Goal: Information Seeking & Learning: Learn about a topic

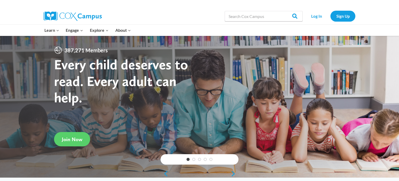
click at [318, 10] on div "Log In Sign Up" at bounding box center [330, 16] width 50 height 17
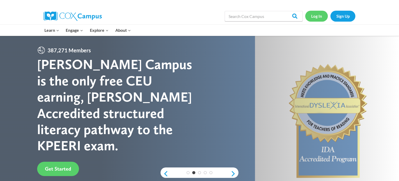
click at [318, 16] on link "Log In" at bounding box center [316, 16] width 23 height 11
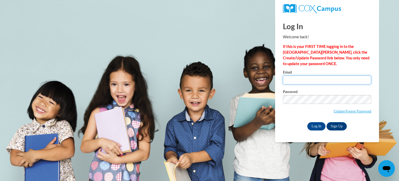
type input "ayoumans@hjt1.org"
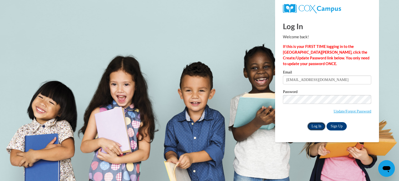
click at [316, 122] on input "Log In" at bounding box center [316, 126] width 18 height 8
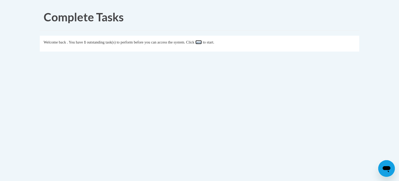
click at [202, 41] on link "here" at bounding box center [198, 42] width 6 height 4
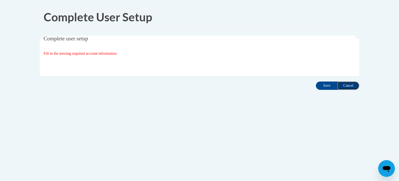
click at [354, 89] on input "Cancel" at bounding box center [349, 85] width 22 height 8
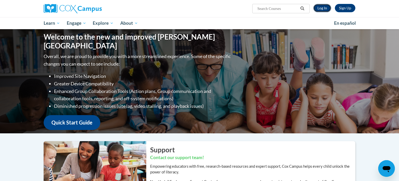
click at [325, 9] on link "Log In" at bounding box center [322, 8] width 18 height 8
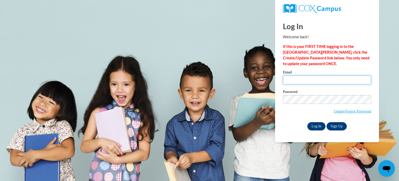
type input "ayoumans@hjt1.org"
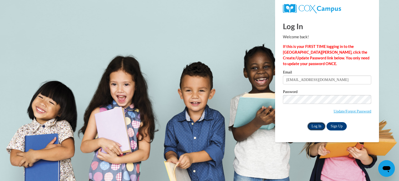
click at [314, 126] on input "Log In" at bounding box center [316, 126] width 18 height 8
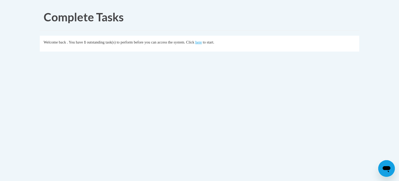
click at [348, 146] on body "Complete Tasks Welcome back . You have 1 outstanding task(s) to perform before …" at bounding box center [199, 90] width 399 height 181
click at [202, 44] on link "here" at bounding box center [198, 42] width 6 height 4
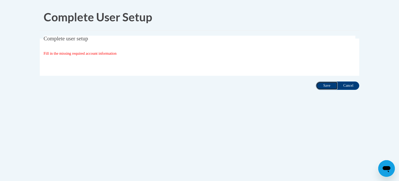
click at [330, 84] on input "Save" at bounding box center [327, 85] width 22 height 8
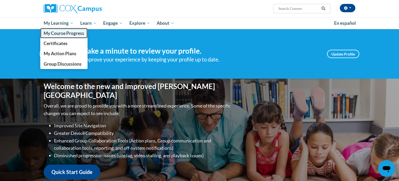
click at [64, 32] on span "My Course Progress" at bounding box center [64, 32] width 41 height 5
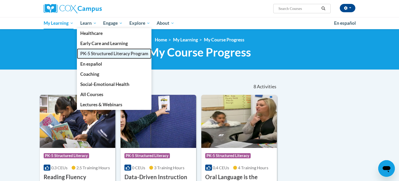
click at [105, 57] on link "PK-5 Structured Literacy Program" at bounding box center [114, 53] width 75 height 10
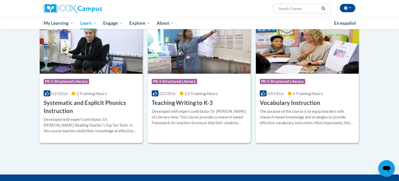
scroll to position [570, 0]
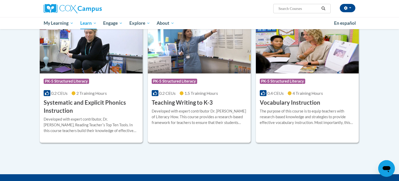
click at [176, 106] on h3 "Teaching Writing to K-3" at bounding box center [182, 103] width 61 height 8
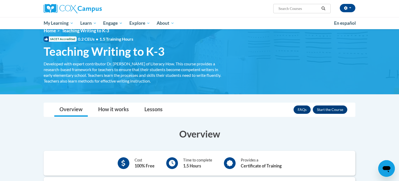
scroll to position [9, 0]
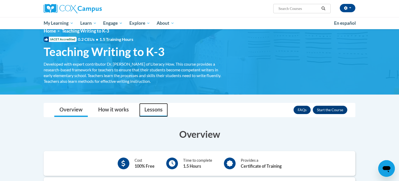
click at [156, 110] on link "Lessons" at bounding box center [153, 110] width 29 height 14
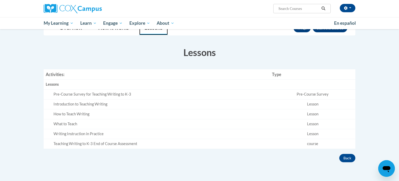
scroll to position [92, 0]
